Goal: Task Accomplishment & Management: Complete application form

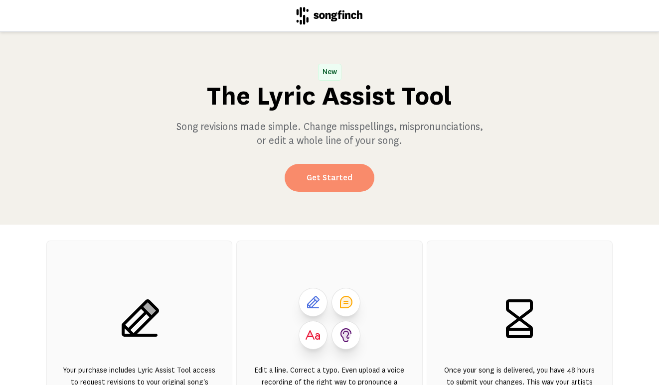
click at [324, 185] on link "Get Started" at bounding box center [330, 178] width 90 height 28
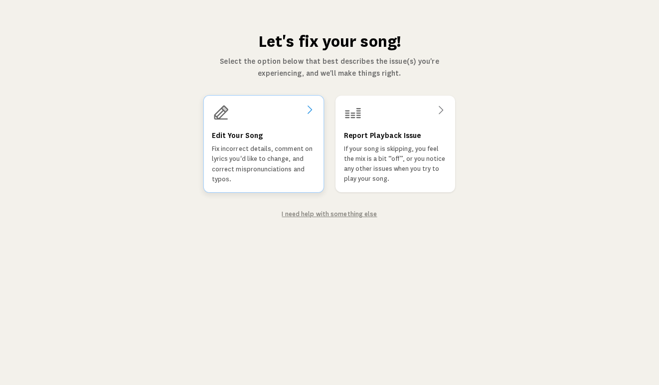
click at [293, 138] on div "Edit Your Song Fix incorrect details, comment on lyrics you'd like to change, a…" at bounding box center [264, 157] width 104 height 54
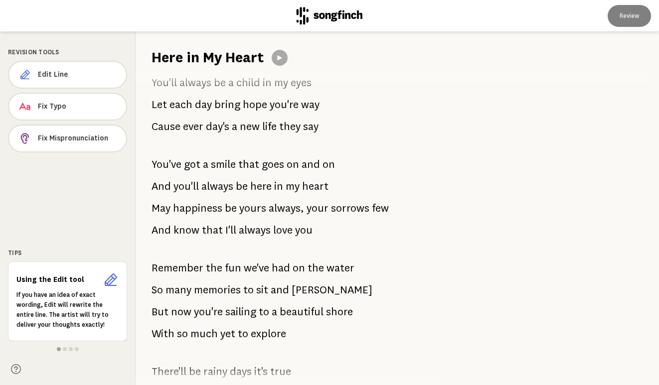
scroll to position [464, 0]
click at [311, 188] on span "heart" at bounding box center [315, 186] width 26 height 20
click at [311, 187] on span "heart" at bounding box center [315, 186] width 26 height 20
click at [43, 77] on span "Edit Line" at bounding box center [78, 75] width 80 height 10
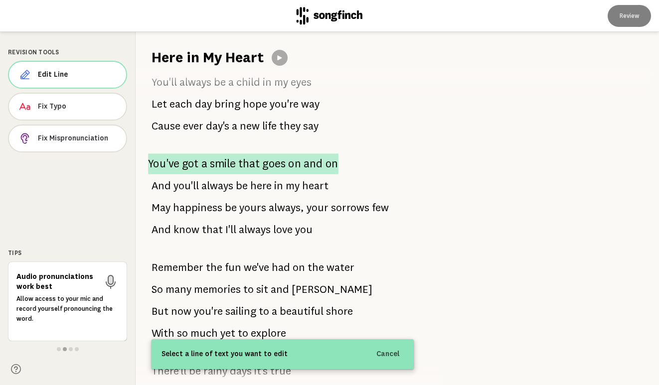
click at [200, 164] on p "You've got a smile that goes on and on" at bounding box center [243, 163] width 190 height 21
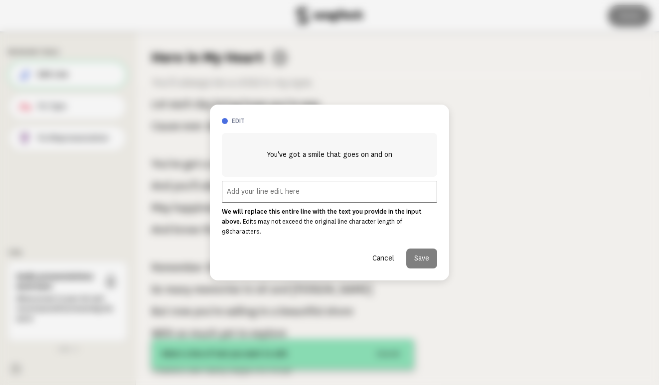
click at [278, 195] on input "text" at bounding box center [329, 192] width 215 height 22
drag, startPoint x: 286, startPoint y: 124, endPoint x: 360, endPoint y: 115, distance: 74.7
click at [362, 116] on div "edit You've got a smile that goes on and on We will replace this entire line wi…" at bounding box center [329, 193] width 239 height 176
click at [278, 199] on input "text" at bounding box center [329, 192] width 215 height 22
click at [380, 257] on button "Cancel" at bounding box center [383, 259] width 38 height 20
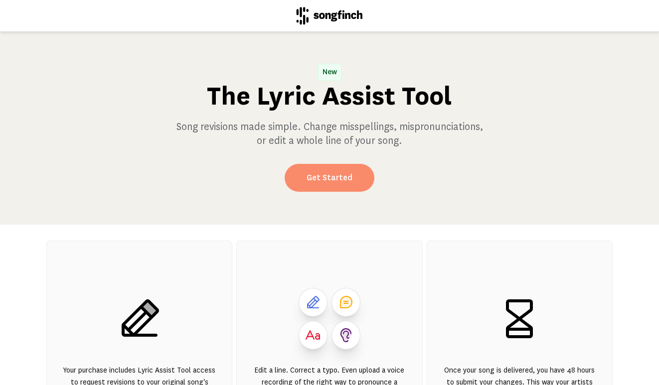
click at [314, 185] on link "Get Started" at bounding box center [330, 178] width 90 height 28
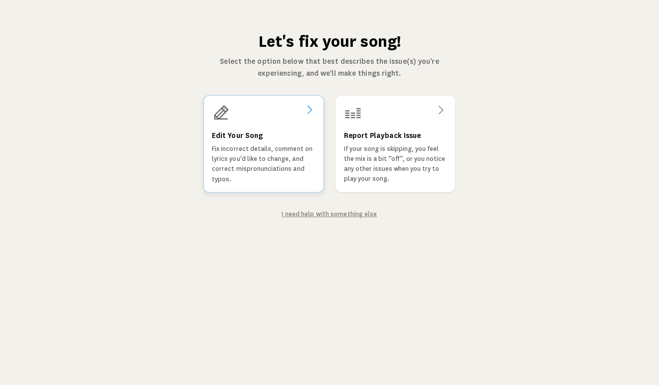
click at [263, 144] on p "Fix incorrect details, comment on lyrics you'd like to change, and correct misp…" at bounding box center [264, 164] width 104 height 40
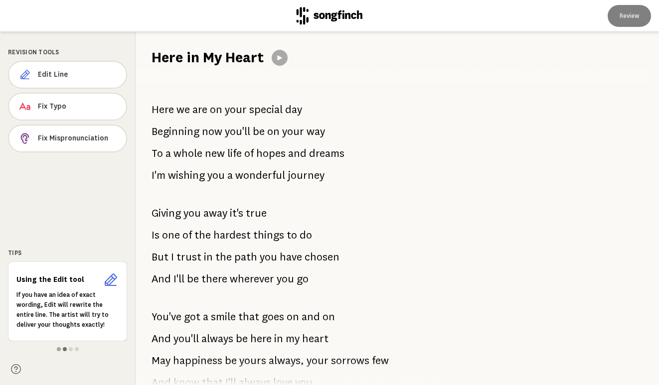
click at [64, 349] on span at bounding box center [65, 349] width 4 height 4
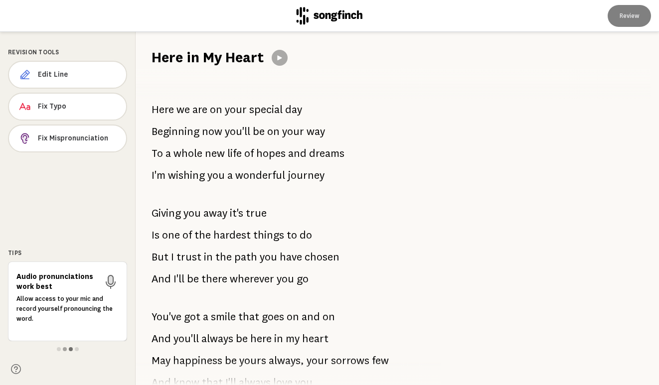
click at [70, 350] on span at bounding box center [71, 349] width 4 height 4
click at [77, 349] on span at bounding box center [77, 349] width 4 height 4
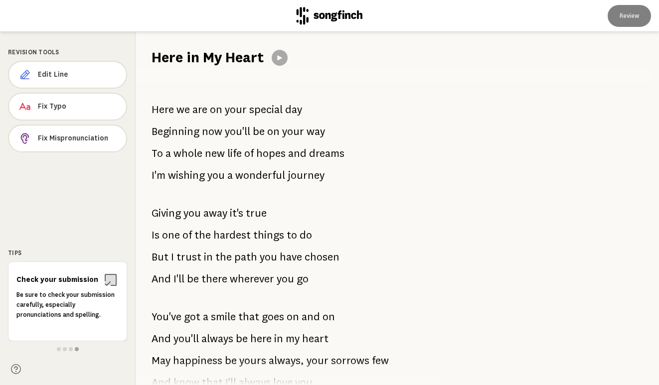
click at [59, 348] on span at bounding box center [59, 349] width 4 height 4
click at [57, 78] on span "Edit Line" at bounding box center [78, 75] width 80 height 10
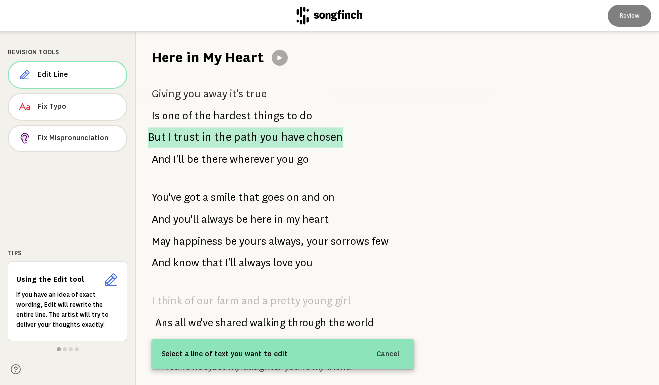
scroll to position [120, 0]
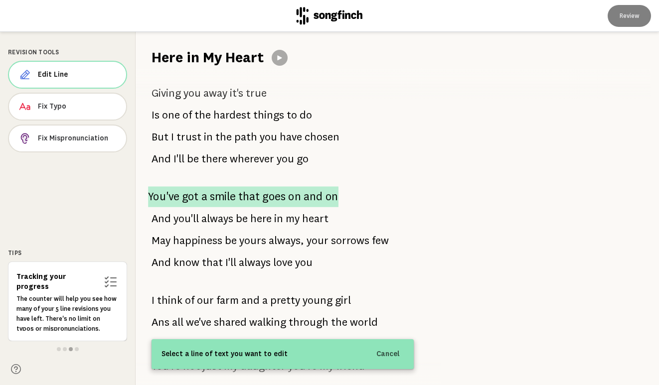
click at [229, 203] on span "smile" at bounding box center [223, 196] width 26 height 21
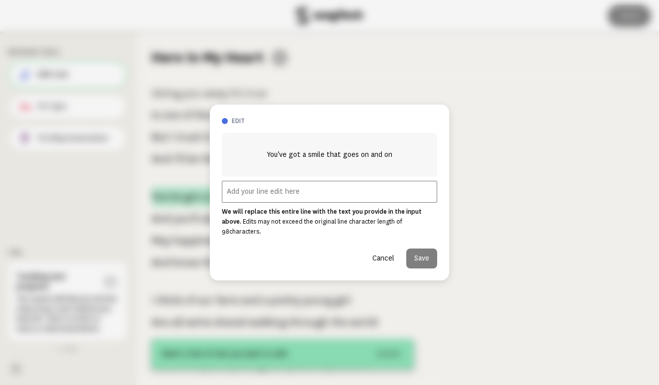
click at [229, 203] on input "text" at bounding box center [329, 192] width 215 height 22
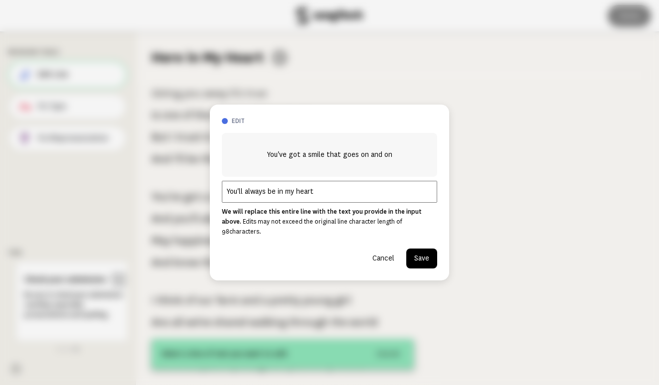
type input "You'll always be in my heart"
click at [421, 259] on button "Save" at bounding box center [421, 259] width 31 height 20
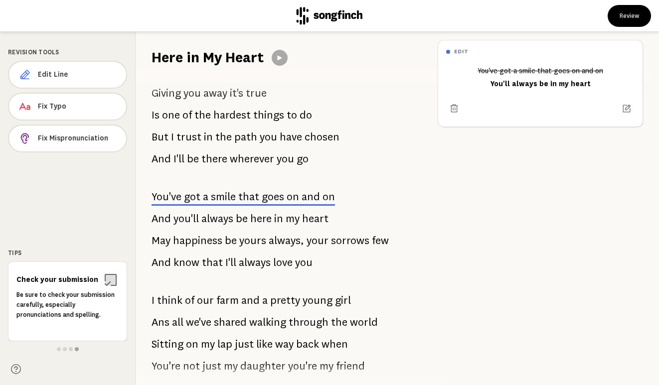
click at [237, 222] on span "be" at bounding box center [242, 219] width 12 height 20
click at [224, 214] on span "always" at bounding box center [217, 219] width 32 height 20
click at [48, 84] on button "Edit Line" at bounding box center [67, 75] width 119 height 28
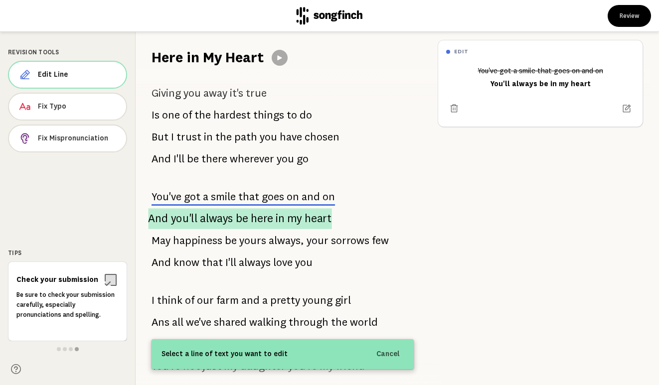
click at [188, 221] on span "you'll" at bounding box center [184, 218] width 26 height 21
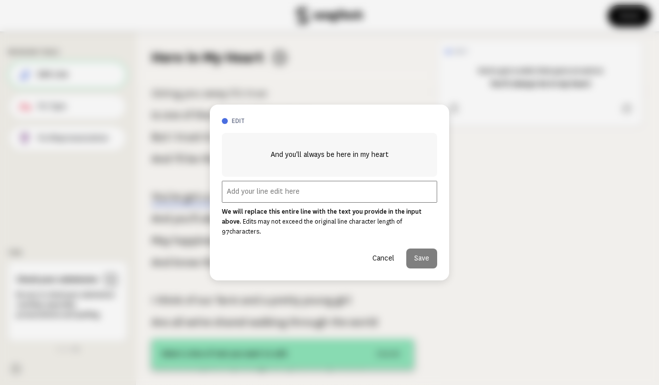
click at [306, 192] on input "text" at bounding box center [329, 192] width 215 height 22
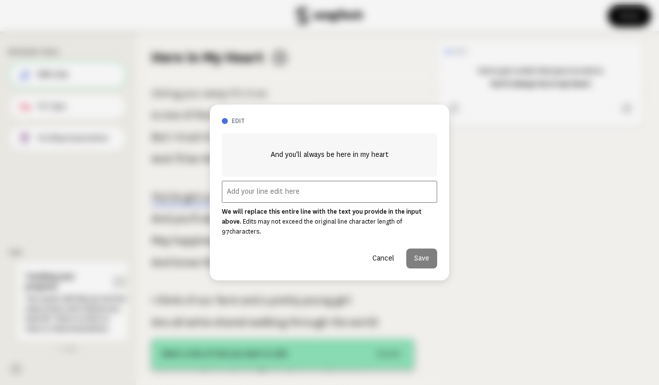
click at [387, 258] on button "Cancel" at bounding box center [383, 259] width 38 height 20
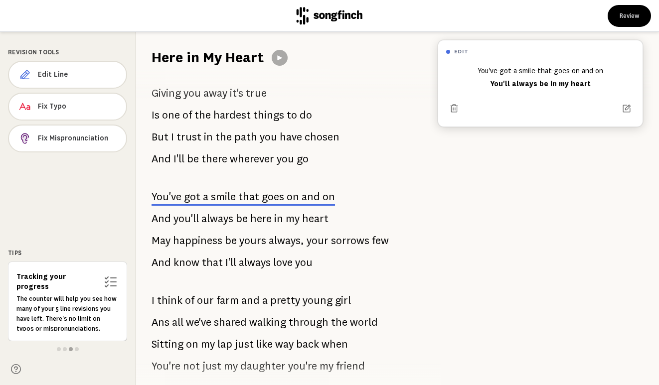
click at [537, 88] on div "You've got a smile that goes on and on You'll always be in my heart" at bounding box center [540, 78] width 188 height 30
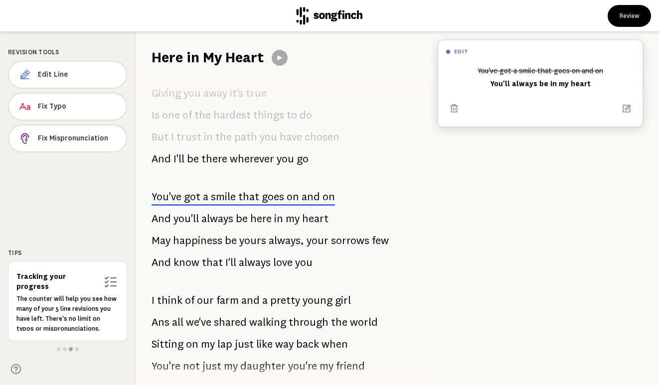
scroll to position [214, 0]
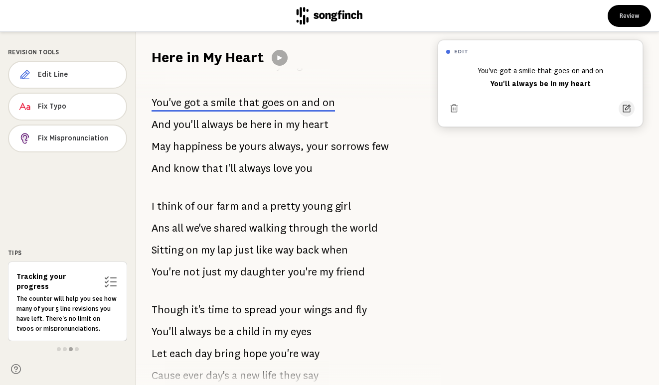
click at [621, 108] on icon at bounding box center [626, 109] width 10 height 10
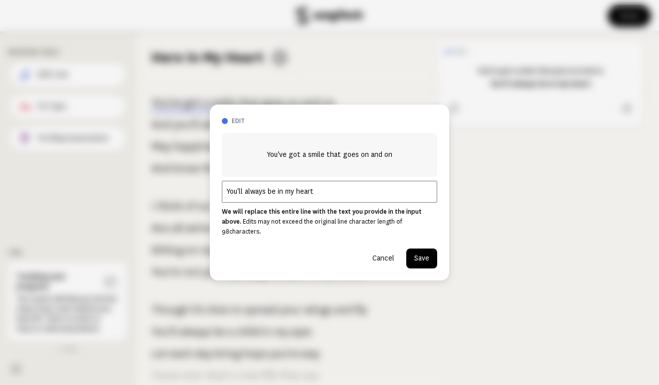
click at [277, 197] on input "You'll always be in my heart" at bounding box center [329, 192] width 215 height 22
type input "You'll always be here in my heart"
click at [434, 255] on button "Save" at bounding box center [421, 259] width 31 height 20
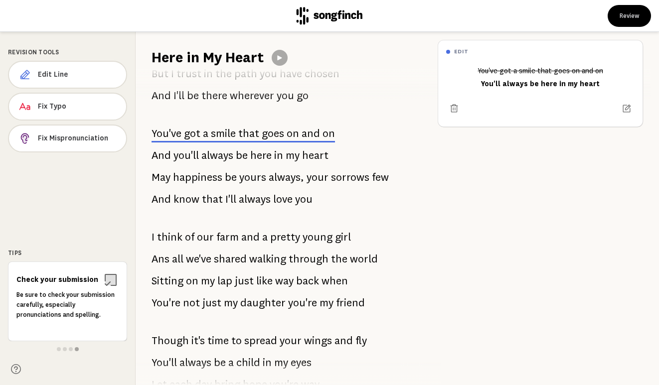
scroll to position [176, 0]
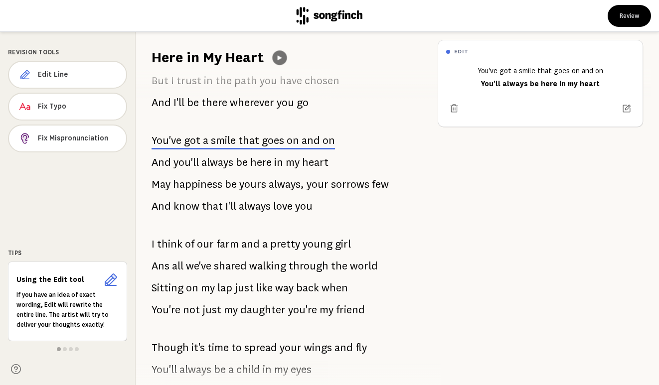
click at [276, 61] on button at bounding box center [279, 57] width 14 height 14
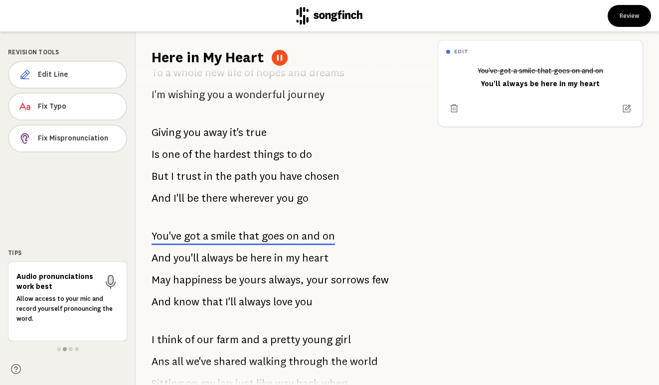
scroll to position [81, 0]
click at [286, 57] on button at bounding box center [280, 58] width 16 height 16
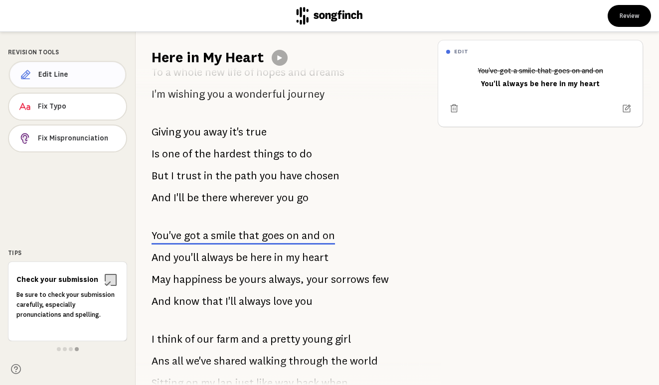
click at [64, 78] on span "Edit Line" at bounding box center [77, 75] width 79 height 10
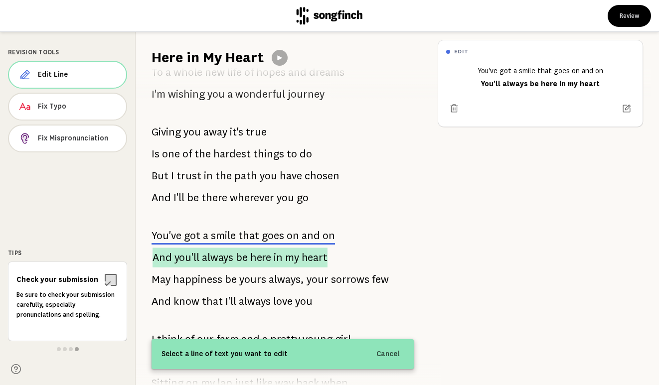
click at [189, 260] on span "you'll" at bounding box center [186, 258] width 25 height 20
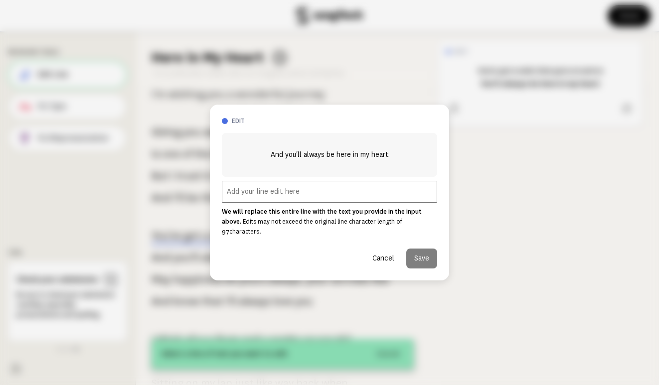
click at [332, 189] on input "text" at bounding box center [329, 192] width 215 height 22
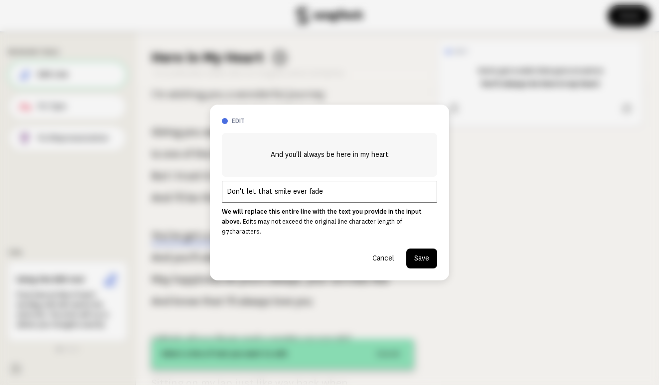
type input "Don't let that smile ever fade"
click at [430, 256] on button "Save" at bounding box center [421, 259] width 31 height 20
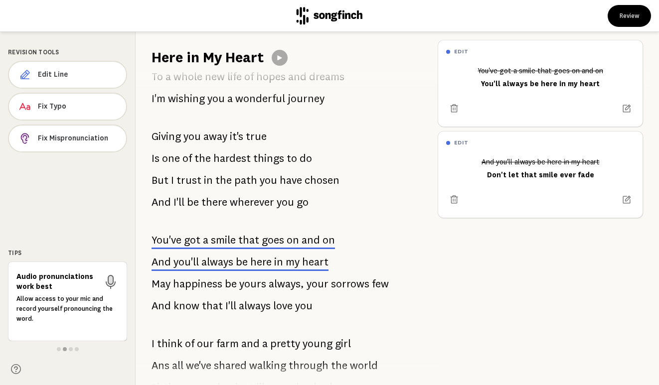
scroll to position [78, 0]
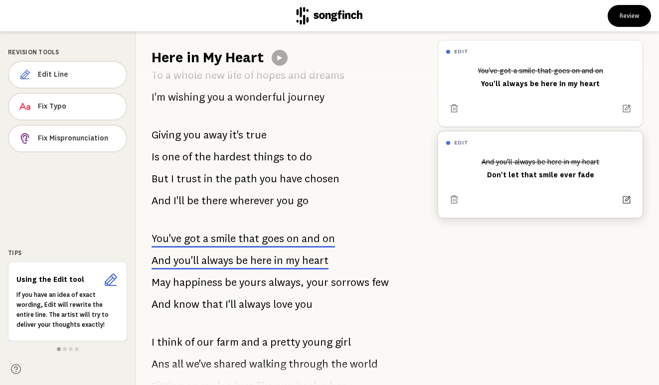
click at [623, 197] on icon at bounding box center [627, 200] width 8 height 8
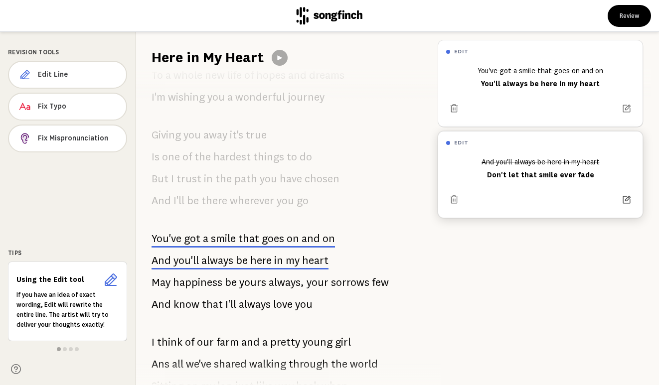
scroll to position [236, 0]
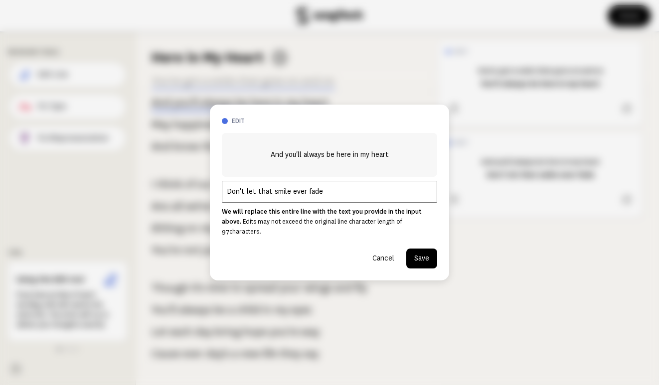
drag, startPoint x: 328, startPoint y: 196, endPoint x: 187, endPoint y: 194, distance: 141.0
click at [187, 194] on div "edit And you'll always be here in my heart Don't let that smile ever fade We wi…" at bounding box center [329, 192] width 659 height 385
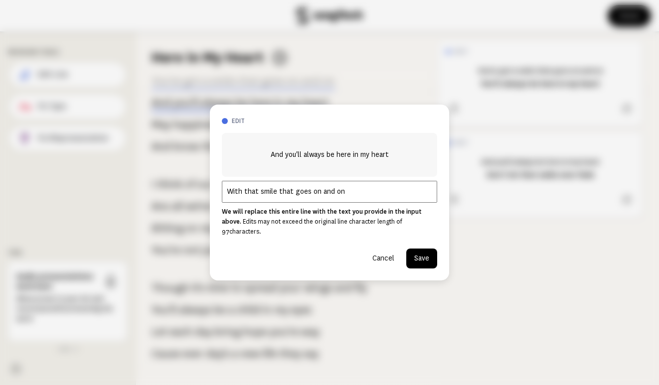
type input "With that smile that goes on and on"
click at [427, 257] on button "Save" at bounding box center [421, 259] width 31 height 20
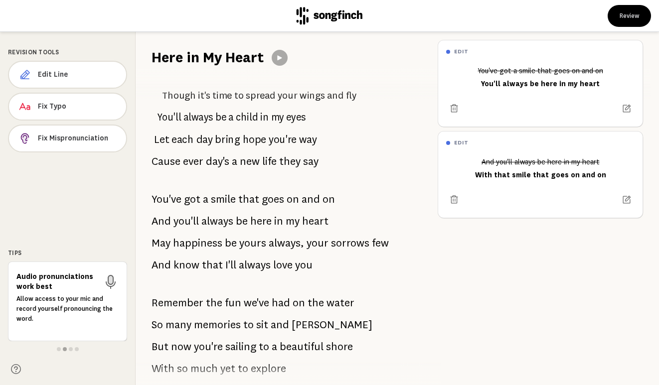
scroll to position [427, 0]
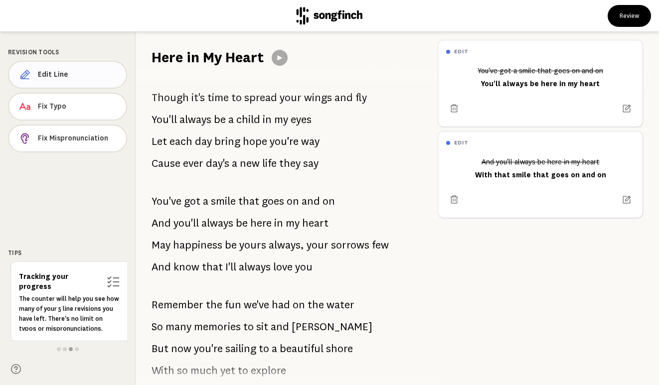
click at [71, 76] on span "Edit Line" at bounding box center [78, 75] width 80 height 10
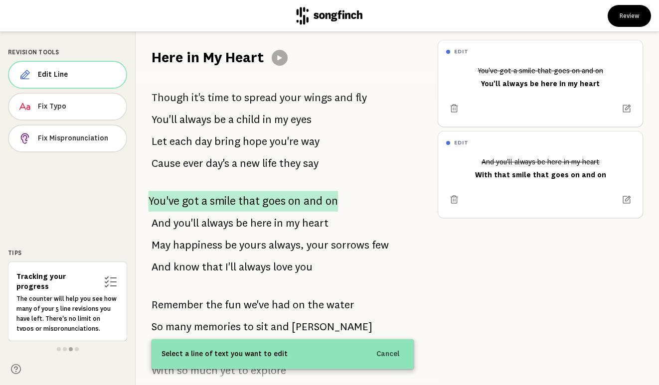
click at [176, 199] on span "You've" at bounding box center [163, 201] width 31 height 20
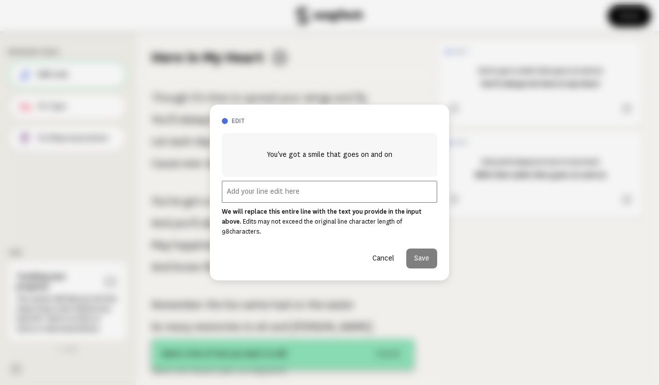
click at [270, 202] on input "text" at bounding box center [329, 192] width 215 height 22
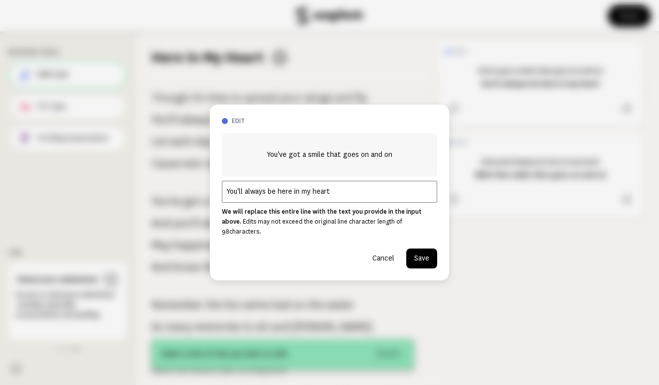
type input "You'll always be here in my heart"
click at [425, 256] on button "Save" at bounding box center [421, 259] width 31 height 20
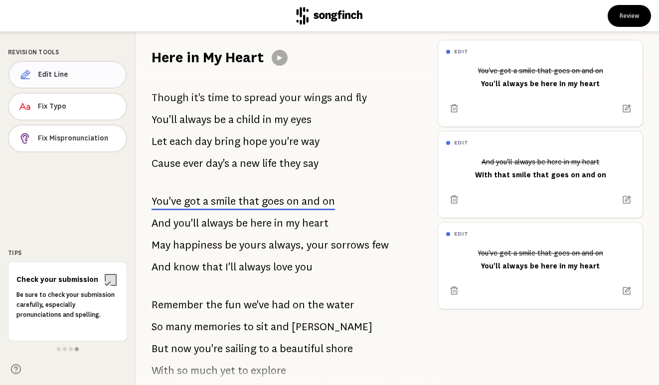
click at [73, 78] on span "Edit Line" at bounding box center [78, 75] width 80 height 10
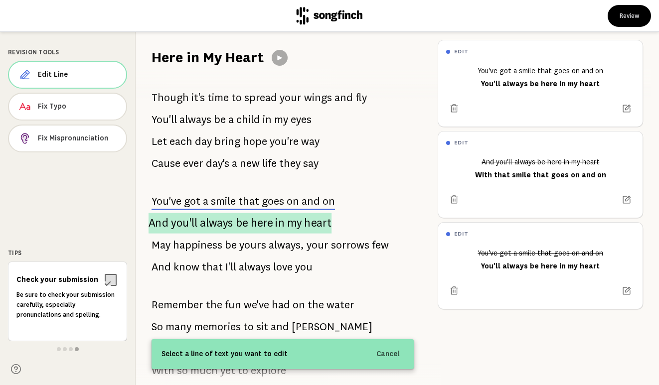
click at [196, 227] on span "you'll" at bounding box center [184, 223] width 26 height 20
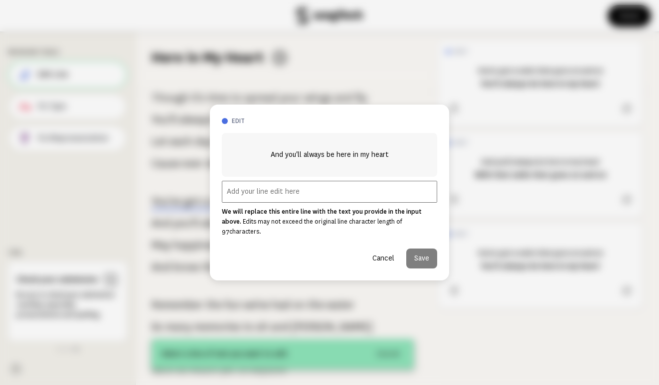
click at [288, 203] on input "text" at bounding box center [329, 192] width 215 height 22
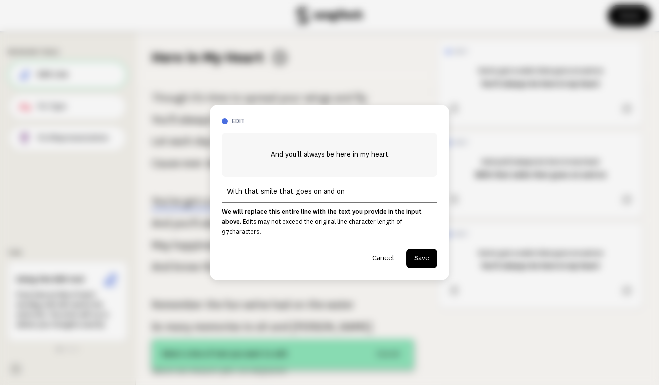
type input "With that smile that goes on and on"
click at [423, 261] on button "Save" at bounding box center [421, 259] width 31 height 20
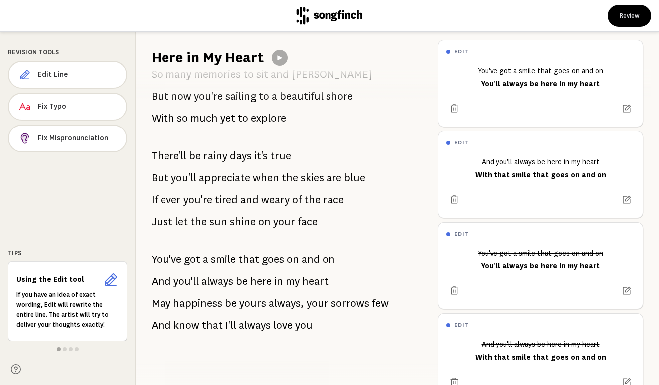
scroll to position [687, 0]
click at [67, 75] on span "Edit Line" at bounding box center [78, 75] width 80 height 10
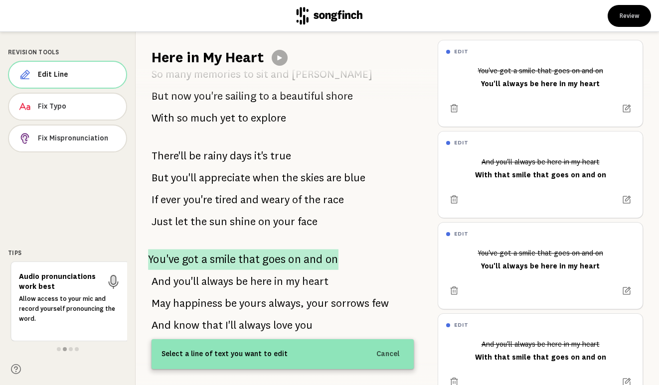
click at [233, 254] on span "smile" at bounding box center [223, 259] width 26 height 21
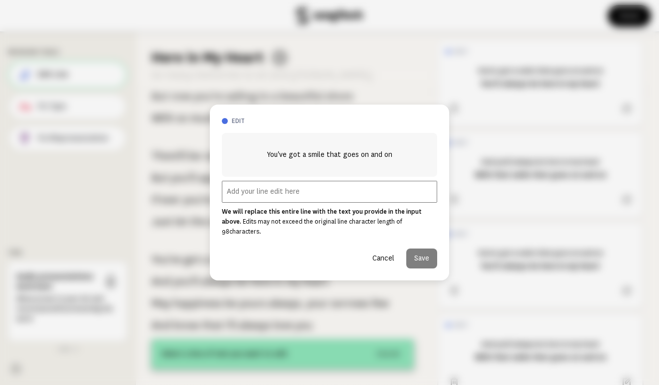
click at [255, 210] on div "You've got a smile that goes on and on We will replace this entire line with th…" at bounding box center [329, 201] width 215 height 136
click at [253, 195] on input "text" at bounding box center [329, 192] width 215 height 22
type input "y"
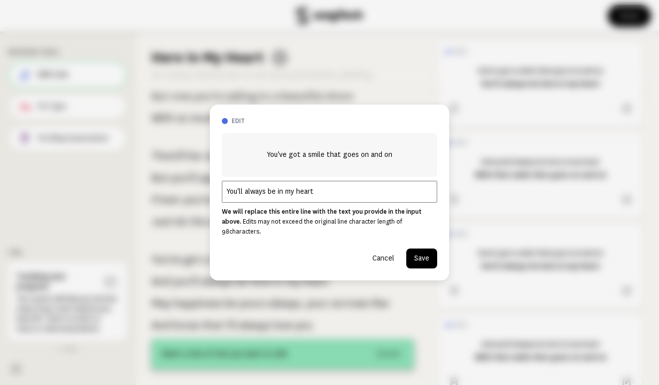
type input "You'll always be in my heart"
click at [423, 249] on button "Save" at bounding box center [421, 259] width 31 height 20
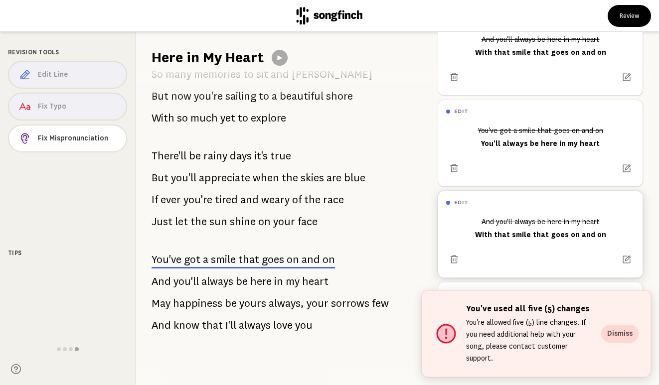
scroll to position [128, 0]
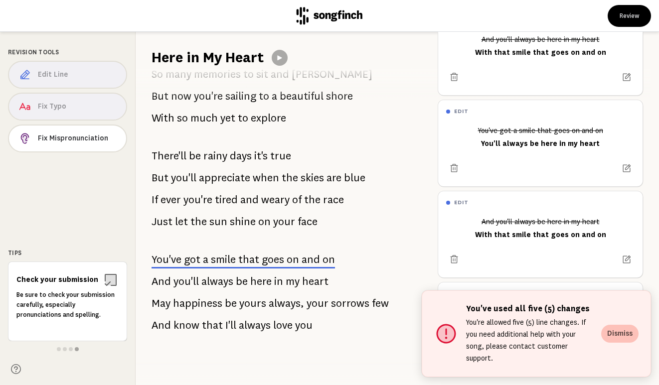
click at [618, 341] on button "Dismiss" at bounding box center [619, 334] width 37 height 18
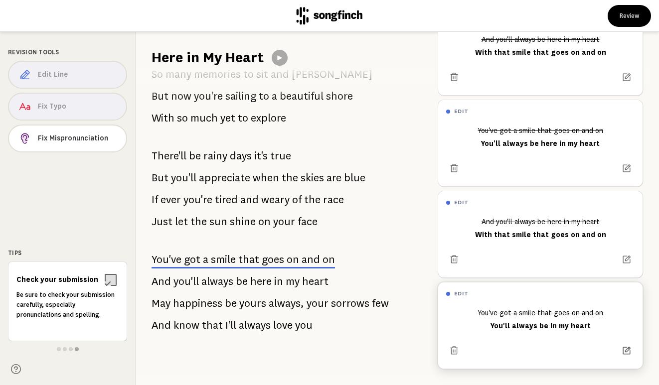
click at [621, 346] on icon at bounding box center [626, 351] width 10 height 10
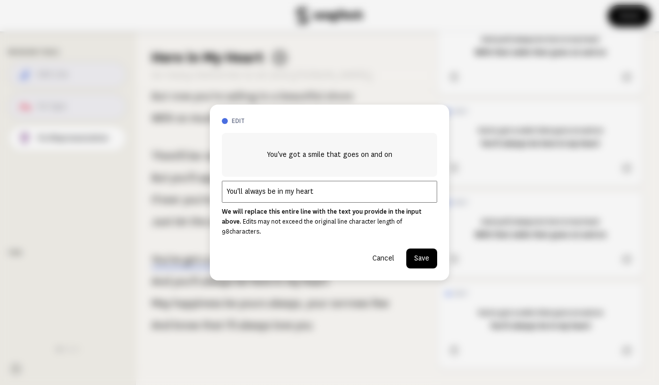
click at [278, 195] on input "You'll always be in my heart" at bounding box center [329, 192] width 215 height 22
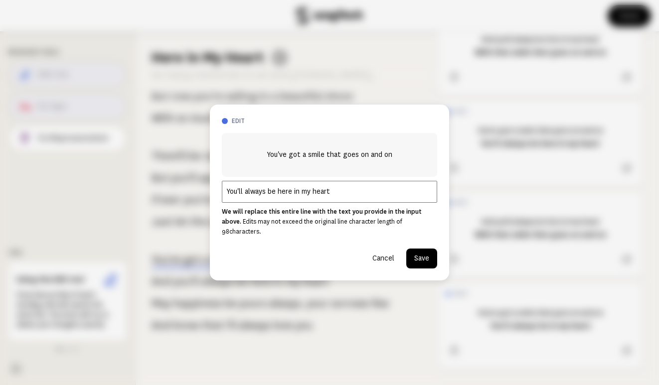
type input "You'll always be here in my heart"
click at [420, 250] on button "Save" at bounding box center [421, 259] width 31 height 20
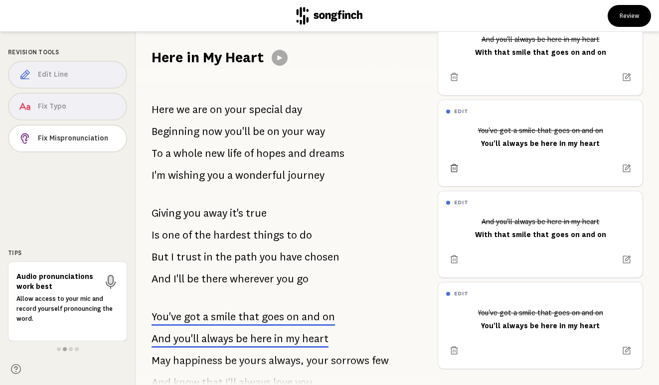
scroll to position [0, 0]
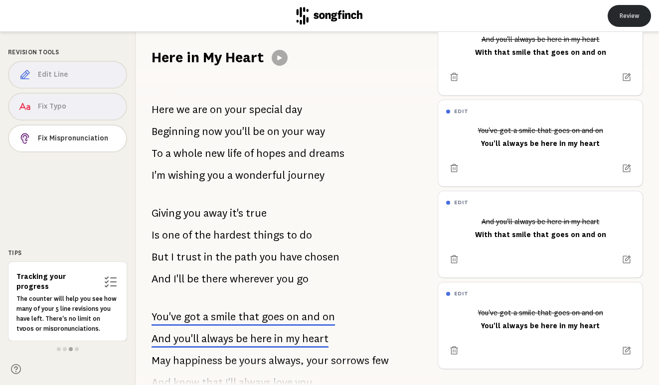
click at [627, 16] on button "Review" at bounding box center [628, 16] width 43 height 22
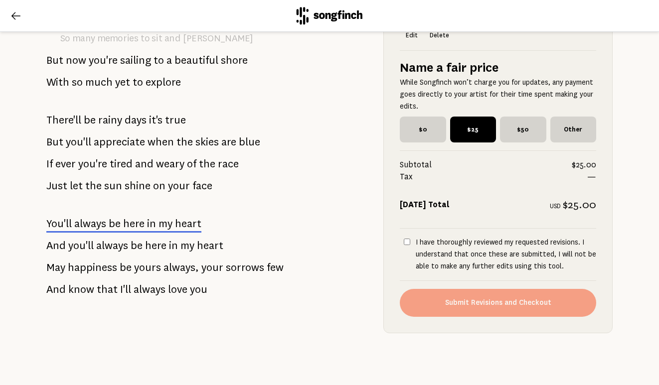
scroll to position [826, 0]
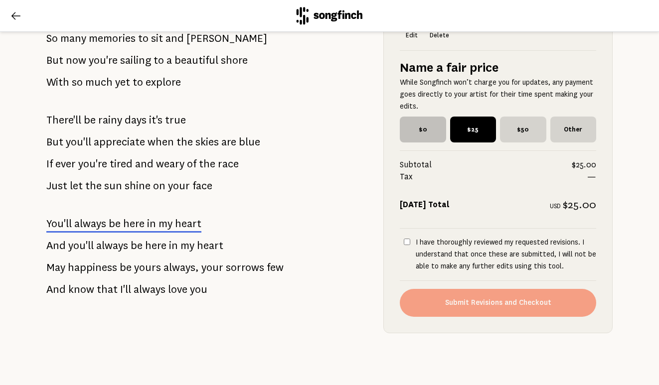
click at [416, 122] on span "$0" at bounding box center [423, 130] width 46 height 26
click at [406, 122] on input "$0" at bounding box center [403, 120] width 6 height 6
radio input "true"
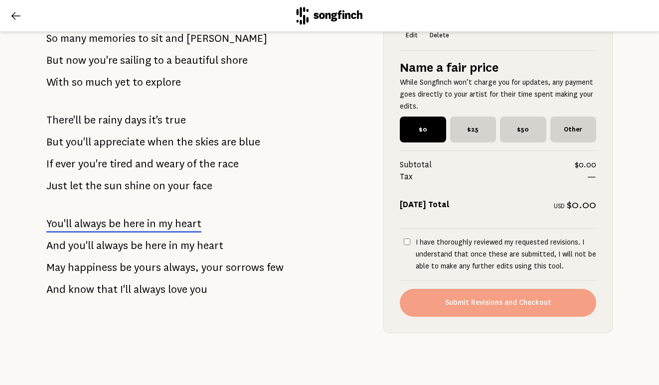
click at [404, 239] on input "I have thoroughly reviewed my requested revisions. I understand that once these…" at bounding box center [407, 242] width 6 height 6
checkbox input "true"
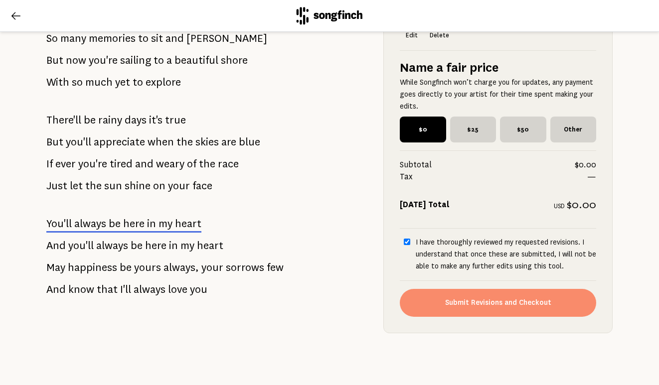
click at [427, 300] on button "Submit Revisions and Checkout" at bounding box center [498, 303] width 196 height 28
